Goal: Navigation & Orientation: Find specific page/section

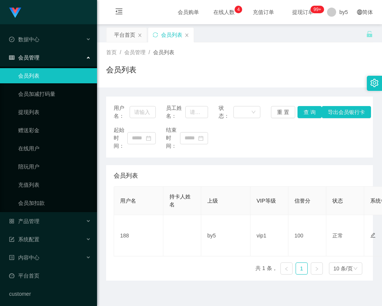
click at [209, 12] on span "在线人数 0 1 2 3 4 5 6 7 8 9 0 1 2 3 4 5 6 7 8 9 0 1 2 3 4 5 6 7 8 9" at bounding box center [223, 11] width 29 height 5
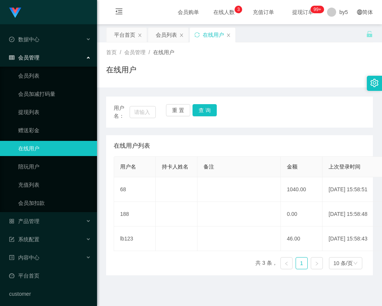
click at [310, 11] on sup "99+" at bounding box center [317, 10] width 14 height 8
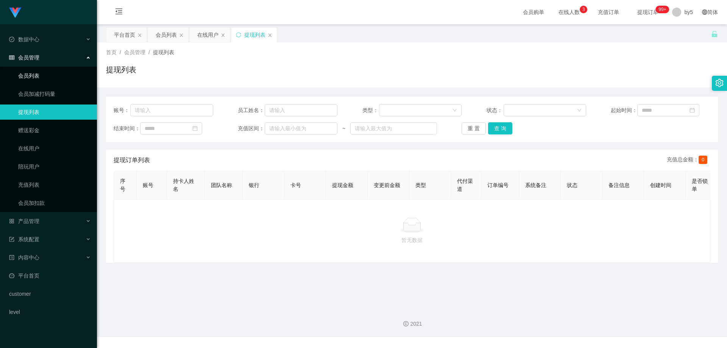
click at [58, 81] on link "会员列表" at bounding box center [54, 75] width 73 height 15
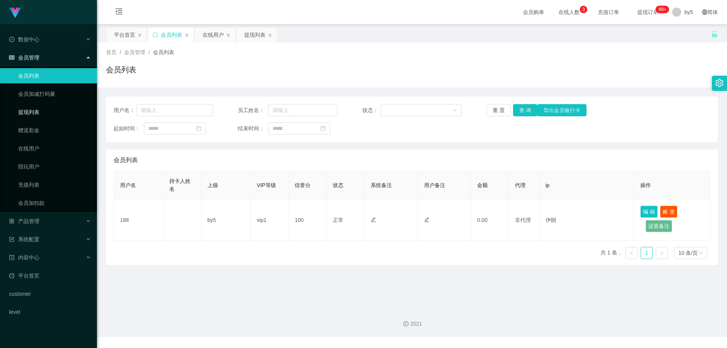
click at [27, 106] on link "提现列表" at bounding box center [54, 112] width 73 height 15
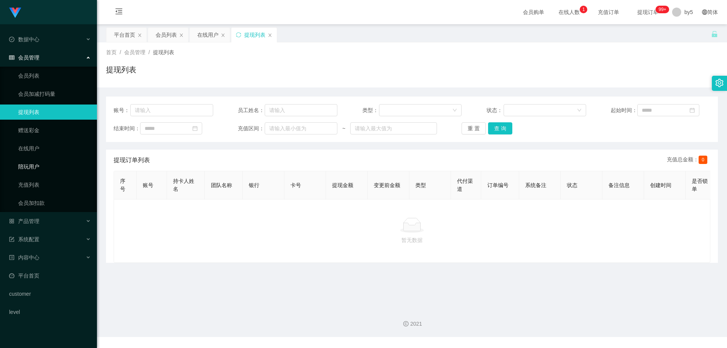
click at [75, 163] on link "陪玩用户" at bounding box center [54, 166] width 73 height 15
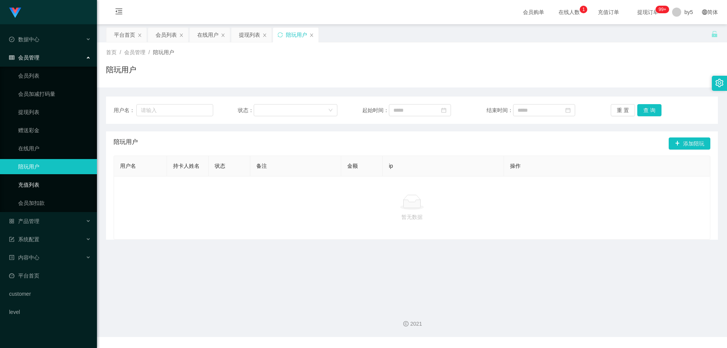
click at [42, 183] on link "充值列表" at bounding box center [54, 184] width 73 height 15
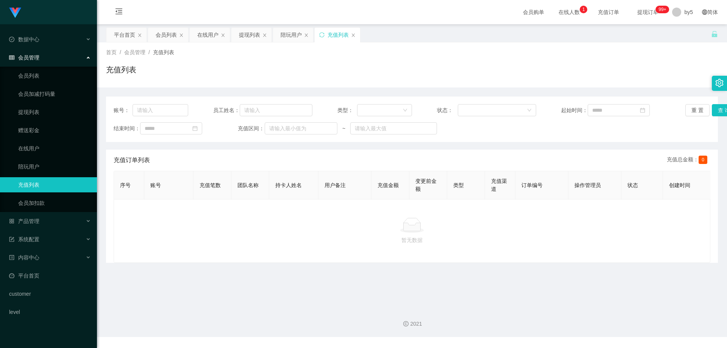
click at [42, 183] on link "充值列表" at bounding box center [54, 184] width 73 height 15
click at [38, 79] on link "会员列表" at bounding box center [54, 75] width 73 height 15
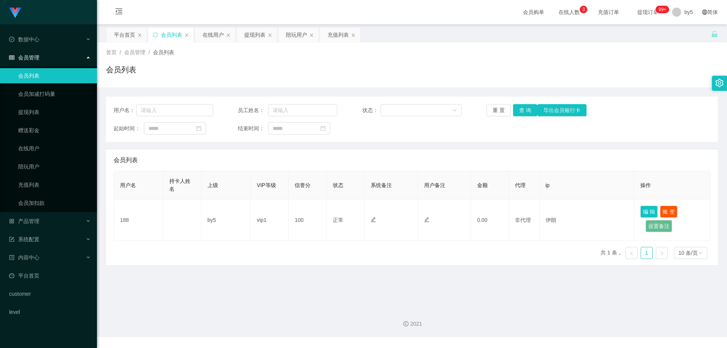
click at [38, 81] on link "会员列表" at bounding box center [54, 75] width 73 height 15
click at [38, 89] on link "会员加减打码量" at bounding box center [54, 93] width 73 height 15
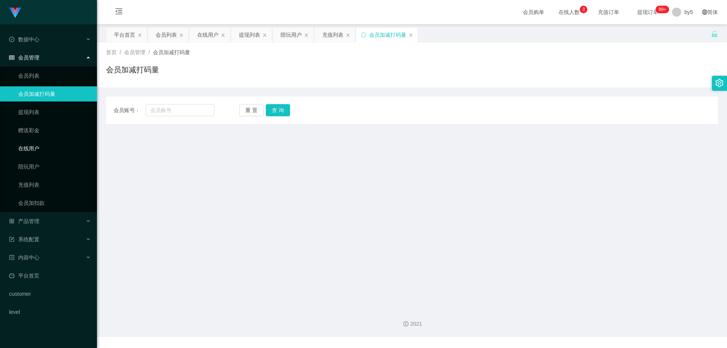
click at [27, 145] on link "在线用户" at bounding box center [54, 148] width 73 height 15
